Goal: Task Accomplishment & Management: Complete application form

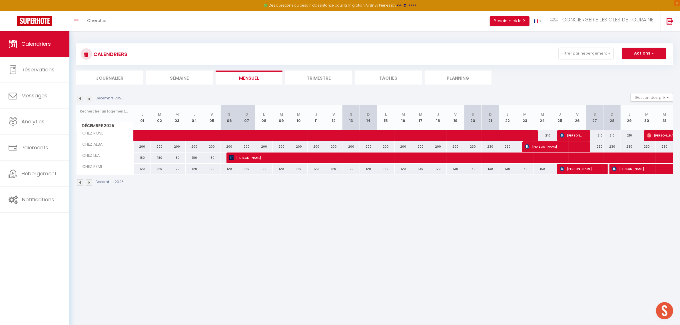
scroll to position [166, 0]
click at [647, 52] on button "Actions" at bounding box center [644, 53] width 44 height 11
click at [631, 65] on link "Nouvelle réservation" at bounding box center [638, 66] width 50 height 9
select select
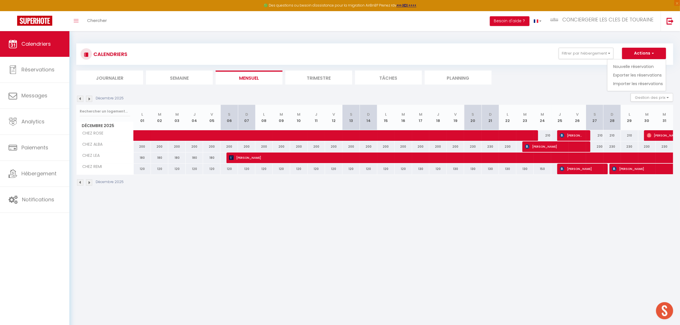
select select
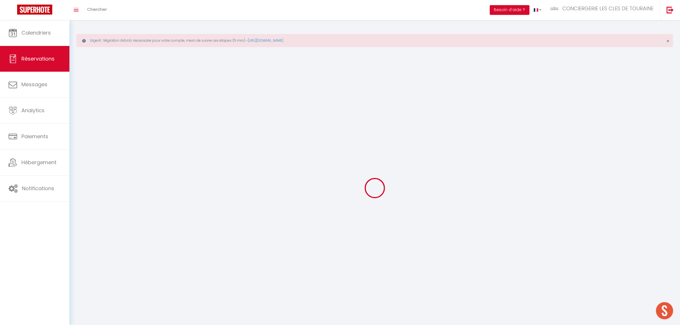
select select
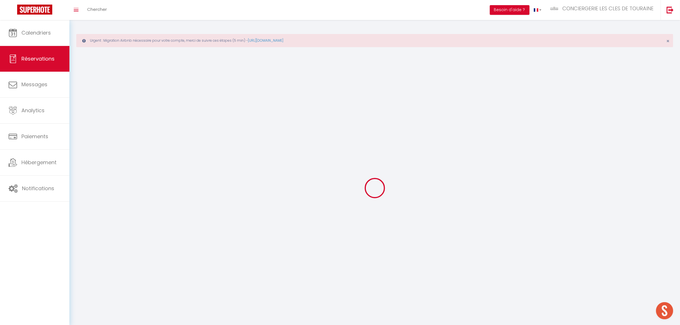
select select
checkbox input "false"
select select
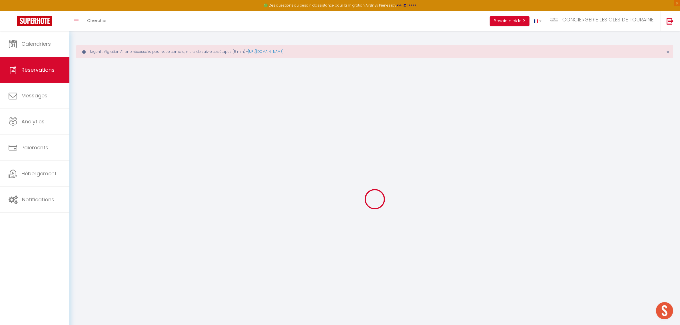
select select
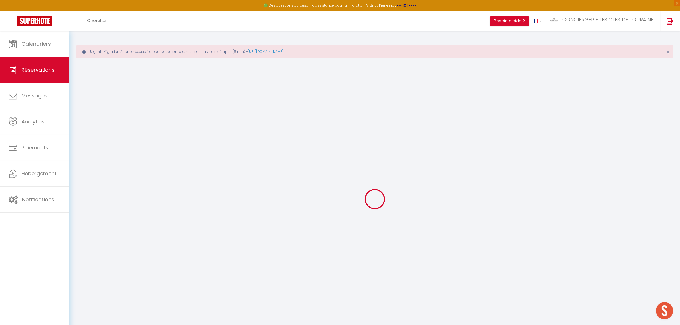
select select
checkbox input "false"
select select
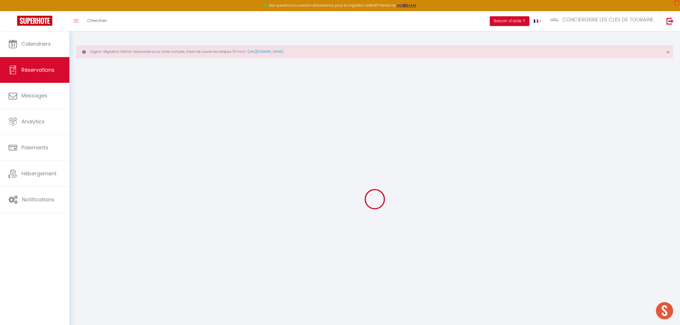
select select
checkbox input "false"
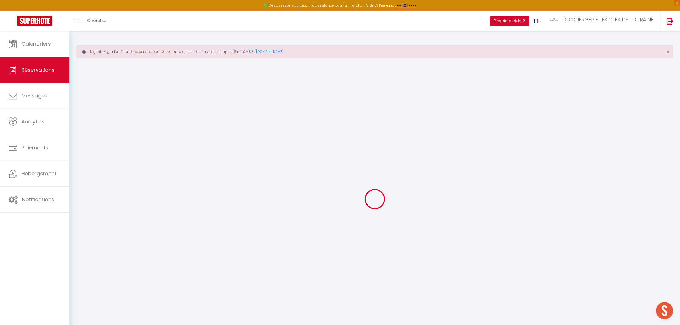
select select
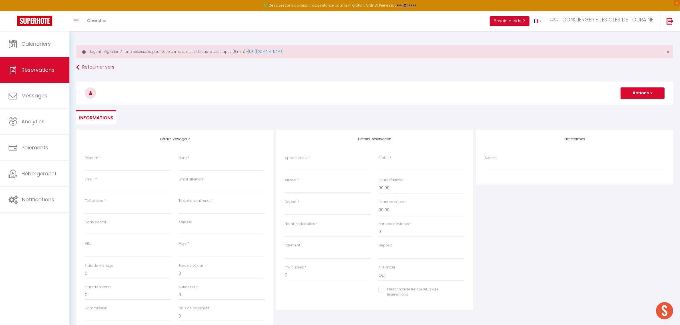
select select
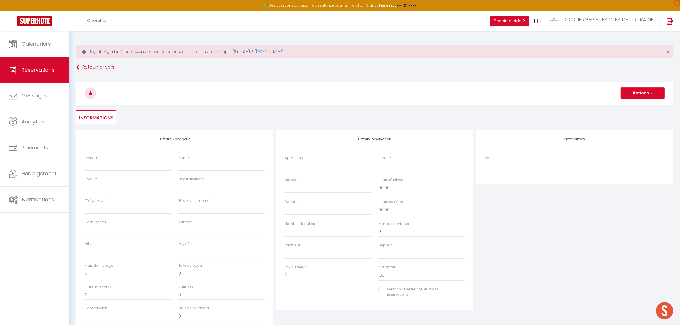
select select
checkbox input "false"
click at [128, 166] on input "Prénom" at bounding box center [128, 166] width 86 height 10
type input "S"
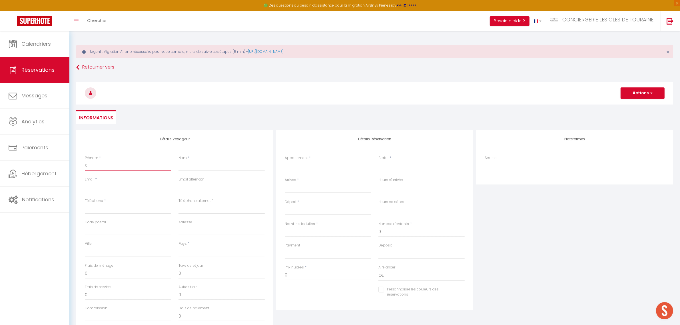
select select
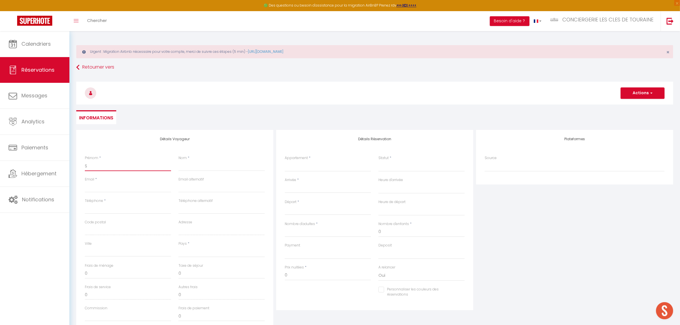
select select
checkbox input "false"
type input "SE"
select select
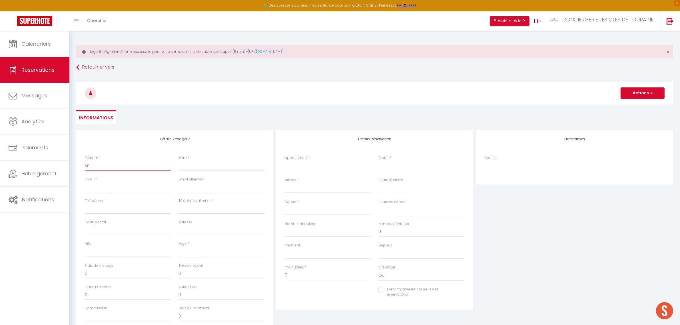
select select
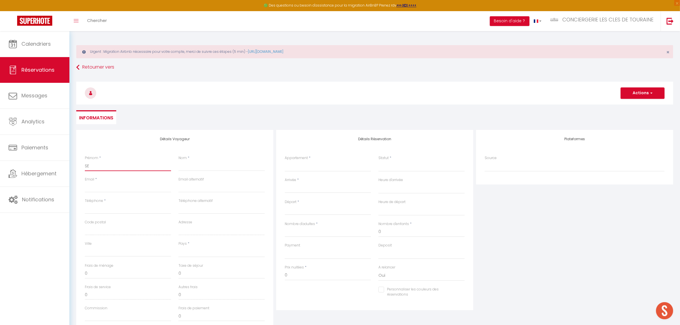
select select
checkbox input "false"
type input "SEJ"
select select
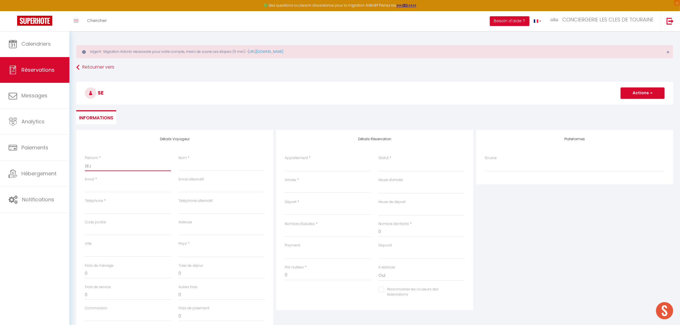
select select
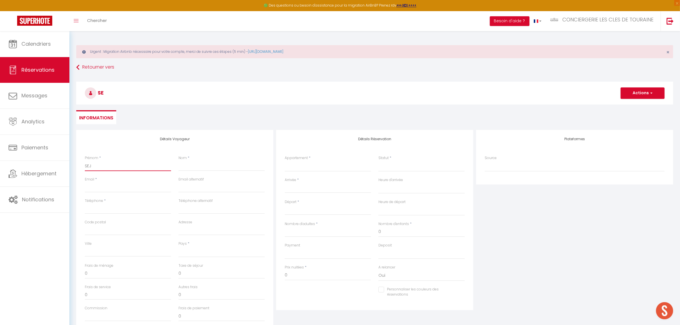
checkbox input "false"
type input "SEJO"
select select
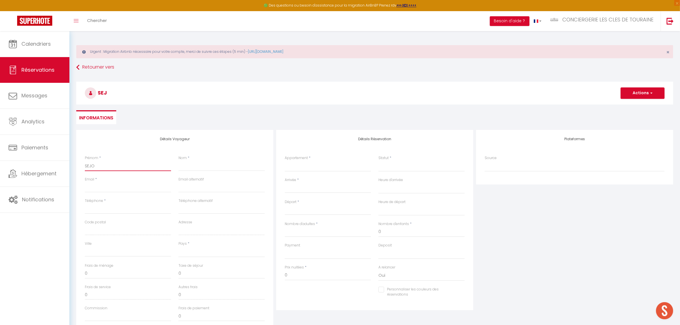
select select
checkbox input "false"
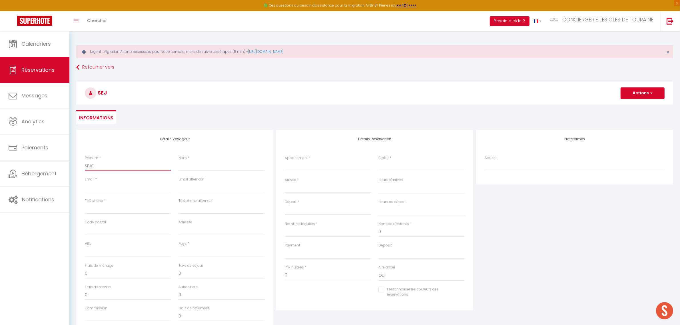
type input "SEJOU"
select select
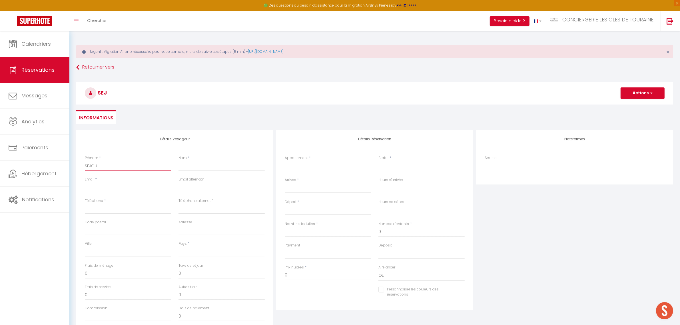
select select
checkbox input "false"
type input "SEJOUR"
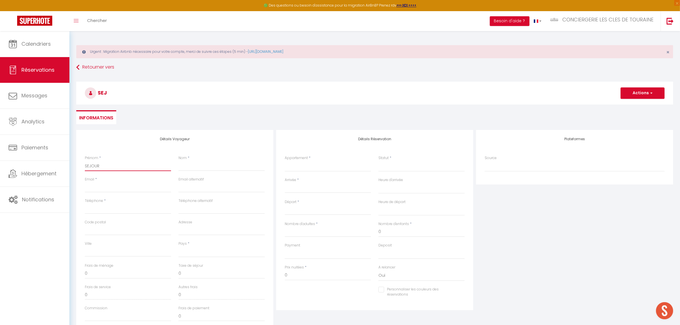
select select
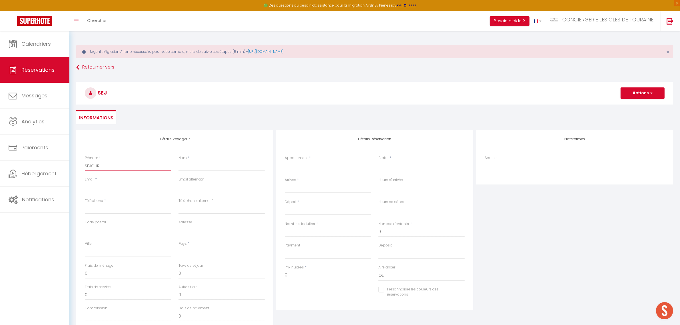
select select
checkbox input "false"
type input "SEJOUR"
type input "P"
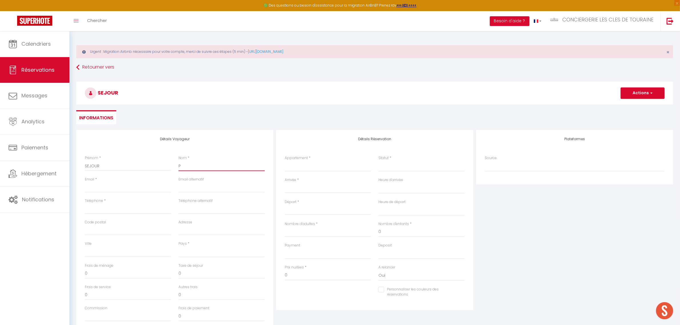
select select
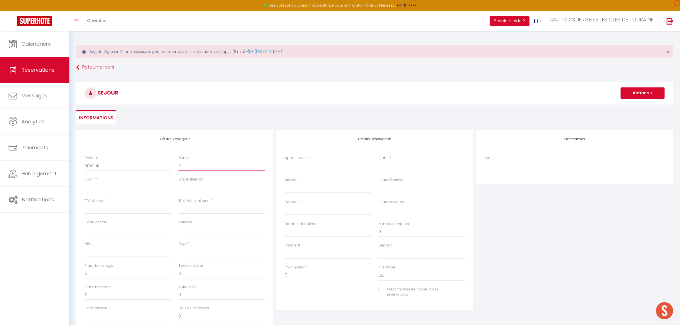
select select
checkbox input "false"
type input "P¨R"
select select
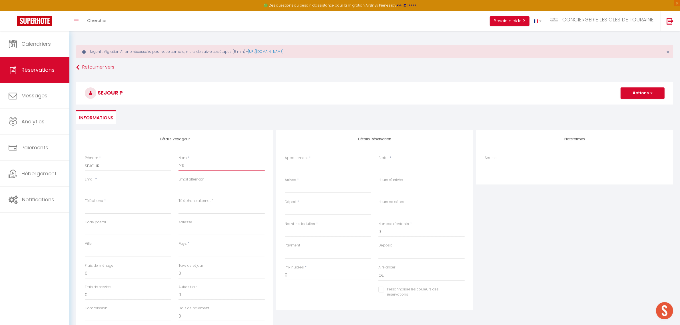
select select
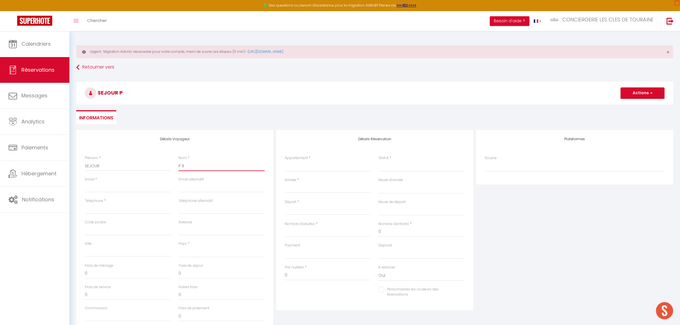
select select
checkbox input "false"
type input "P¨RO"
select select
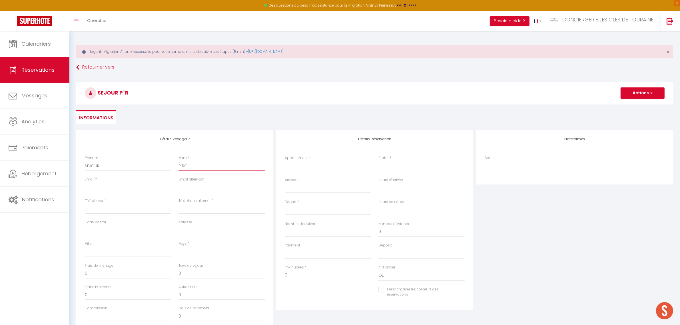
select select
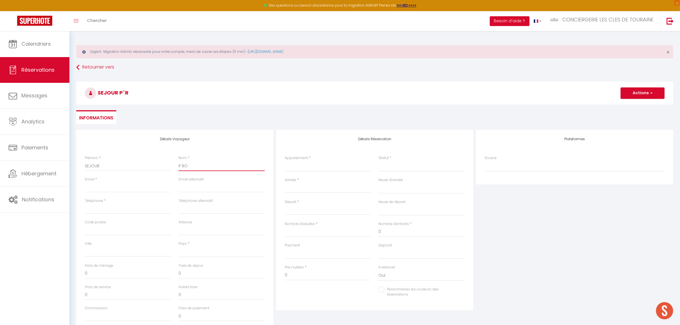
checkbox input "false"
type input "P¨ROP"
select select
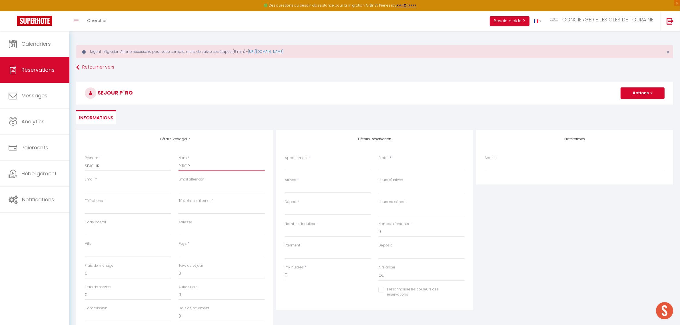
select select
checkbox input "false"
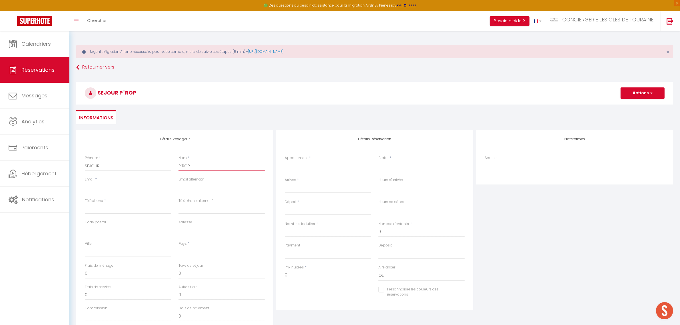
type input "P¨ROPR"
select select
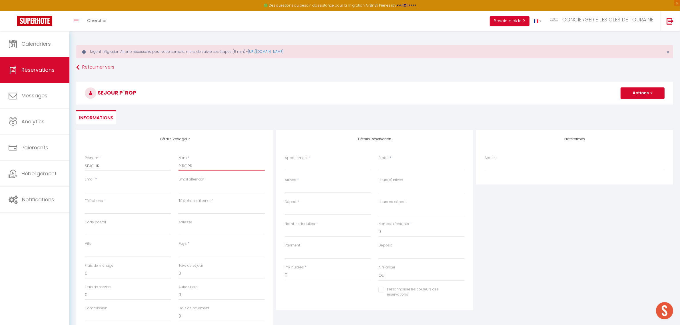
select select
checkbox input "false"
type input "P¨ROPRI"
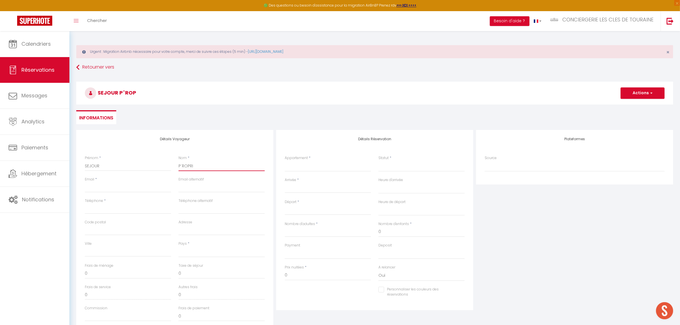
select select
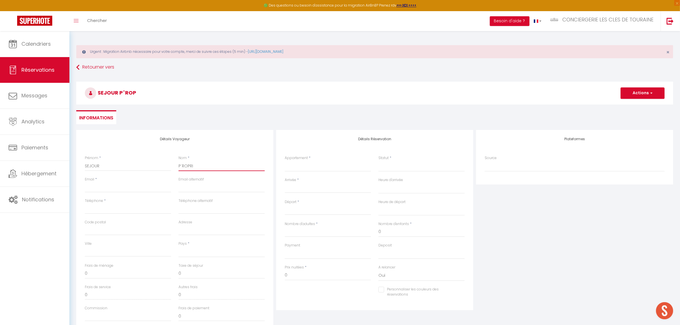
select select
checkbox input "false"
type input "P¨ROPRIE"
select select
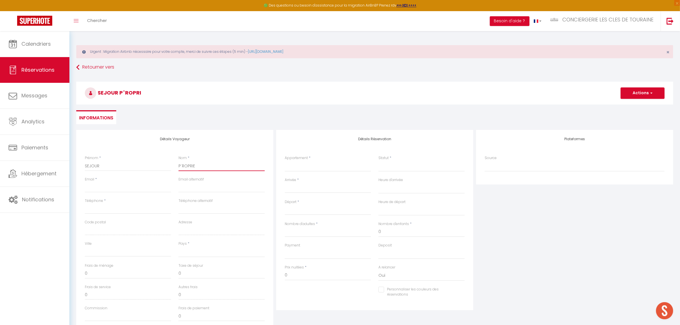
select select
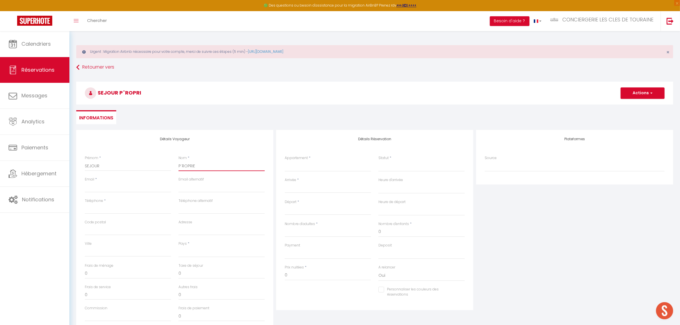
select select
checkbox input "false"
type input "P¨ROPRIET"
select select
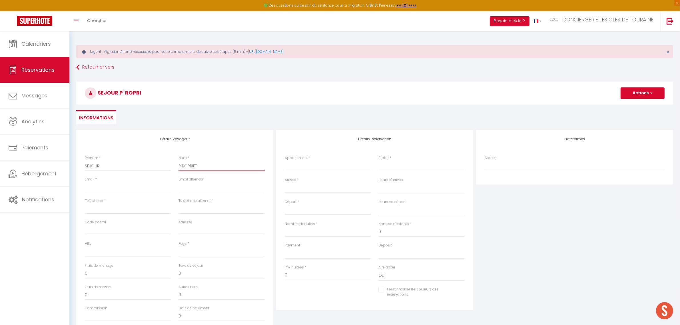
select select
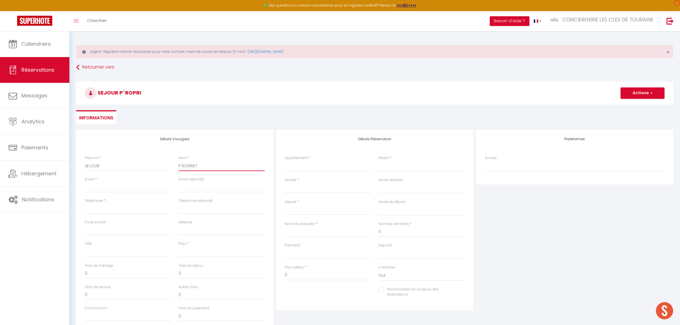
checkbox input "false"
type input "P¨ROPRIETA"
select select
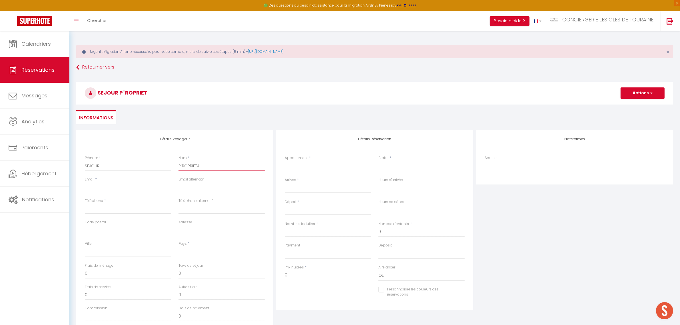
select select
checkbox input "false"
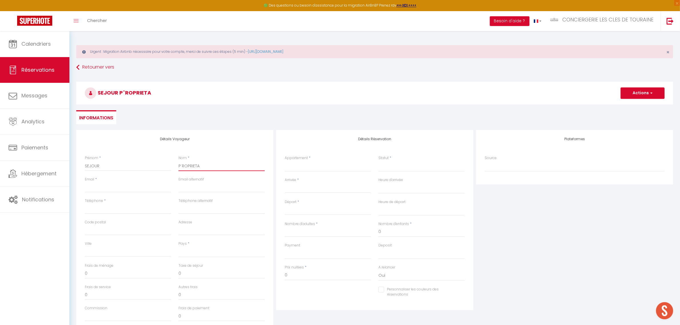
type input "P¨ROPRIET"
select select
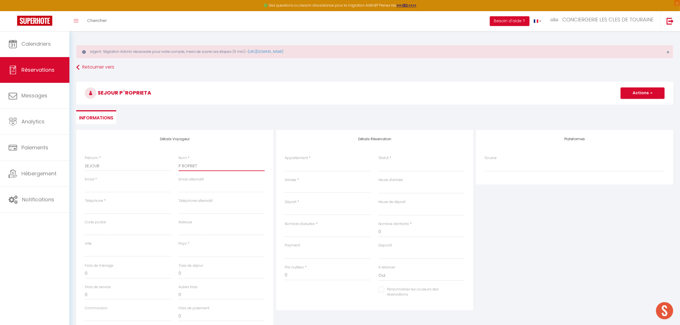
select select
checkbox input "false"
type input "P¨ROPRIE"
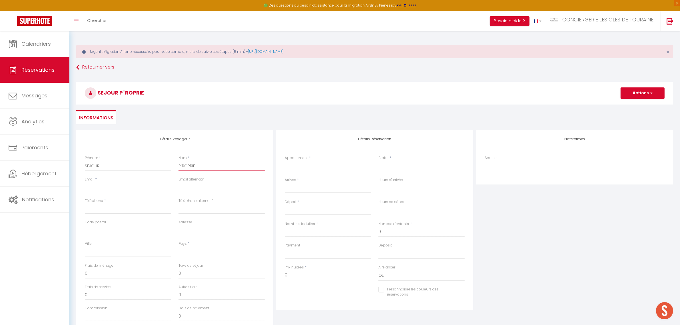
select select
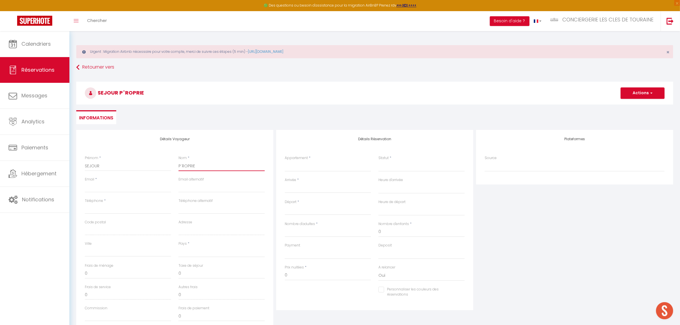
select select
checkbox input "false"
type input "P¨ROPRI"
select select
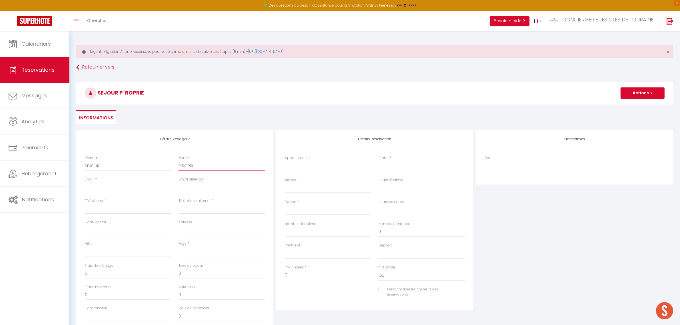
select select
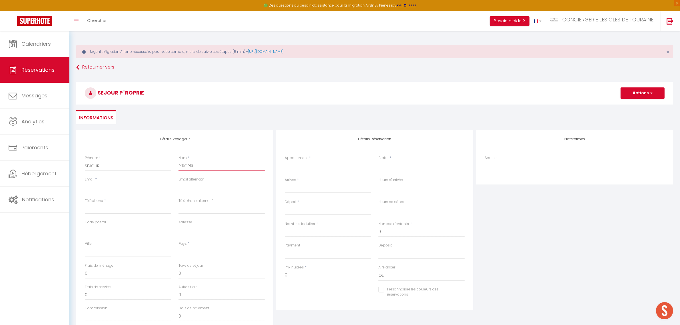
select select
checkbox input "false"
type input "P¨ROPR"
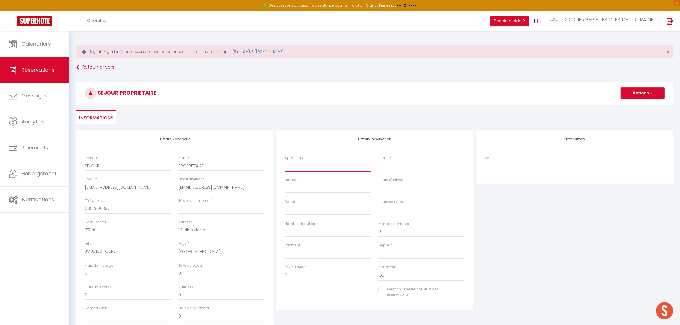
click at [328, 169] on select "LA PETITE [PERSON_NAME] - Savonnières CHEZ [PERSON_NAME] CHEZ REMI LE BALZAC UN…" at bounding box center [328, 166] width 86 height 11
click at [285, 161] on select "LA PETITE [PERSON_NAME] - Savonnières CHEZ [PERSON_NAME] CHEZ REMI LE BALZAC UN…" at bounding box center [328, 166] width 86 height 11
click at [308, 189] on input "Arrivée" at bounding box center [328, 188] width 86 height 7
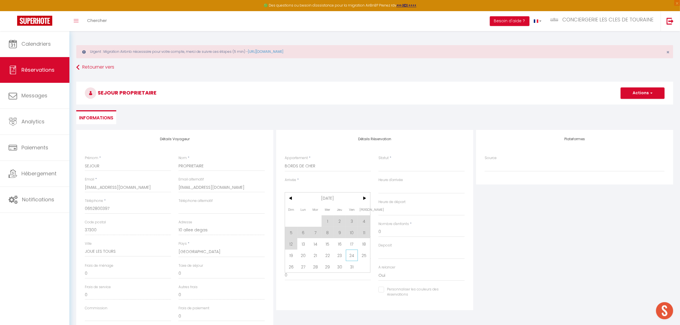
click at [353, 258] on span "24" at bounding box center [352, 255] width 12 height 11
click at [320, 209] on input "Sam 25 Octobre 2025" at bounding box center [328, 210] width 86 height 7
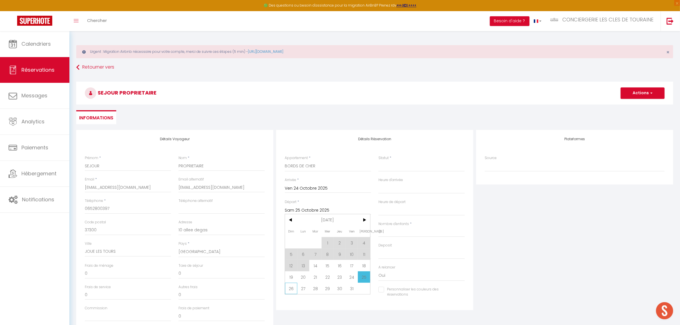
click at [292, 289] on span "26" at bounding box center [291, 288] width 12 height 11
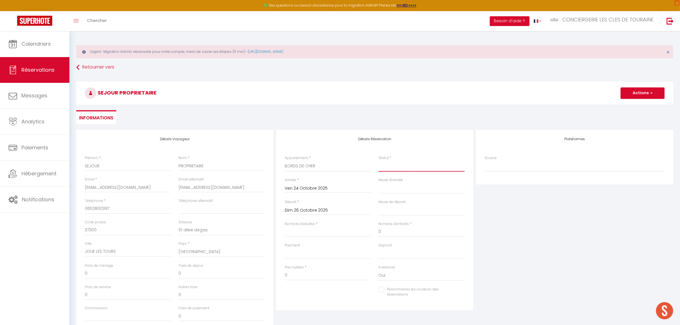
click at [391, 164] on select "Confirmé Non Confirmé [PERSON_NAME] par le voyageur No Show Request" at bounding box center [421, 166] width 86 height 11
click at [378, 161] on select "Confirmé Non Confirmé [PERSON_NAME] par le voyageur No Show Request" at bounding box center [421, 166] width 86 height 11
click at [309, 230] on input "Nombre d'adultes" at bounding box center [328, 232] width 86 height 10
click at [643, 89] on button "Actions" at bounding box center [643, 92] width 44 height 11
click at [633, 102] on link "Enregistrer" at bounding box center [636, 105] width 45 height 7
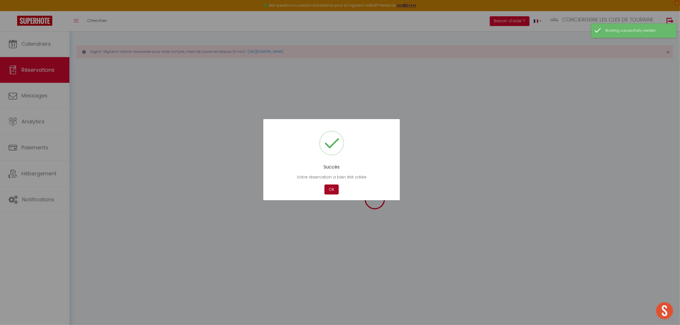
click at [330, 186] on button "OK" at bounding box center [331, 189] width 14 height 10
